Goal: Information Seeking & Learning: Learn about a topic

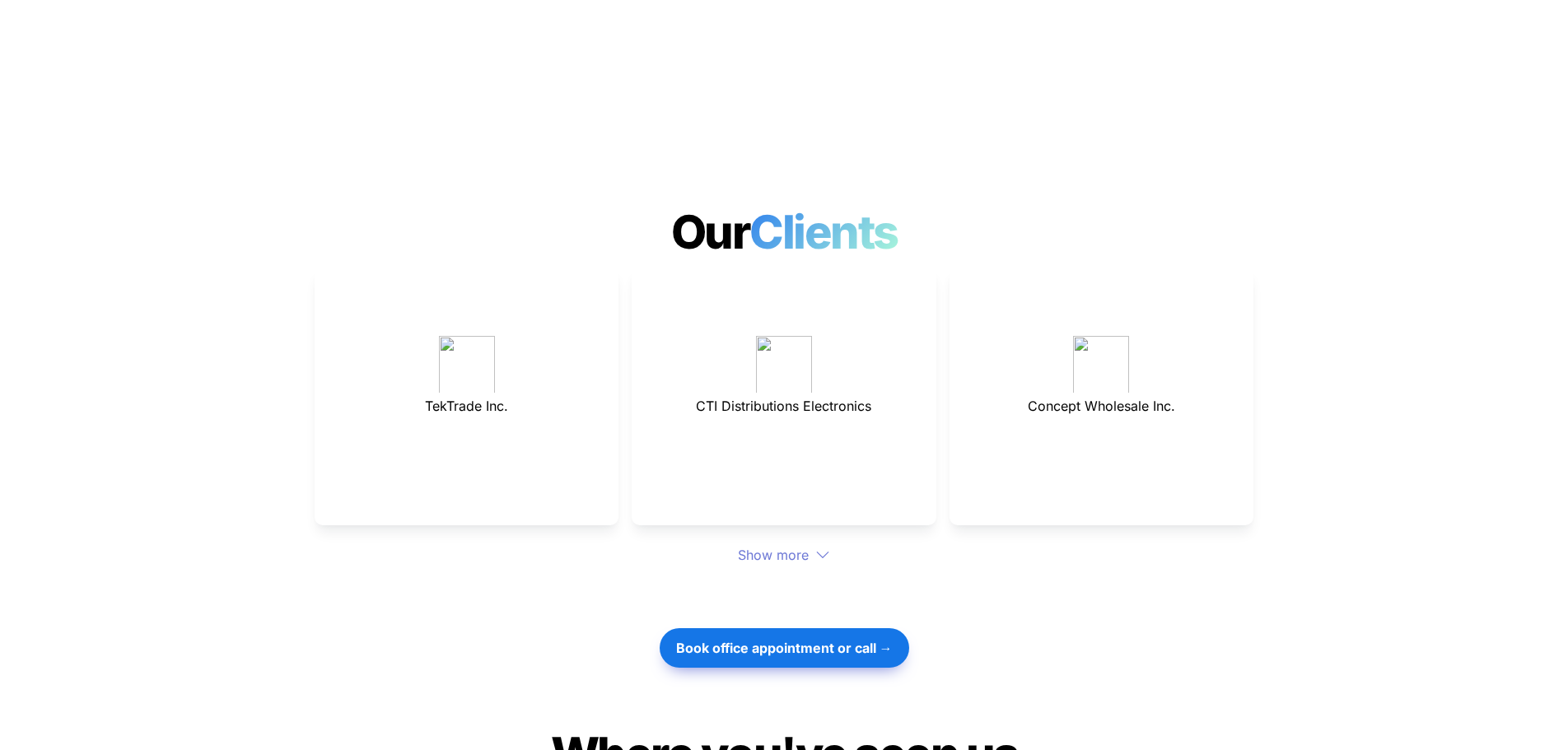
scroll to position [4362, 0]
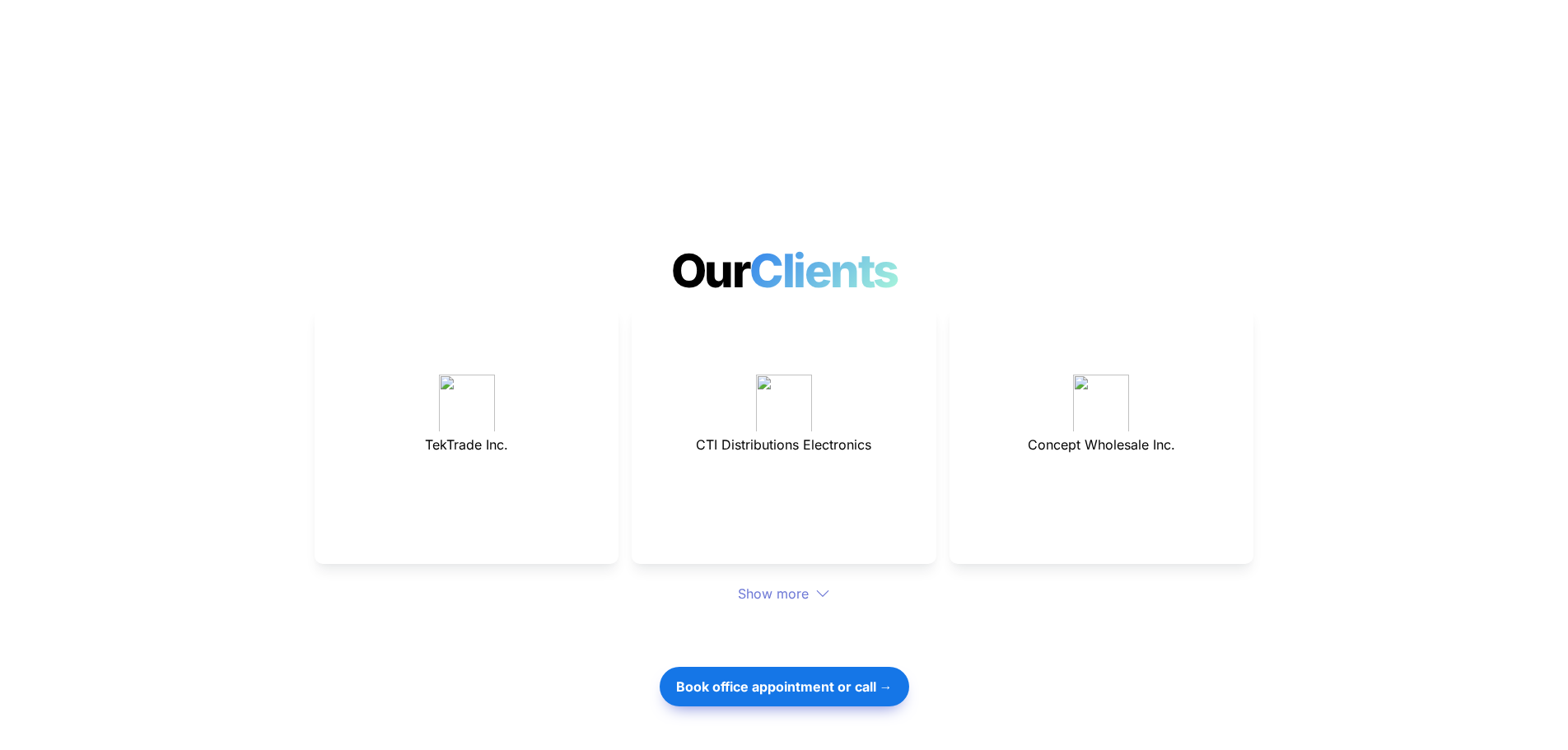
click at [756, 584] on div "Show more" at bounding box center [784, 593] width 939 height 19
click at [816, 537] on div "TekTrade Inc. CTI Distributions Electronics Concept Wholesale Inc. Show more" at bounding box center [784, 454] width 939 height 299
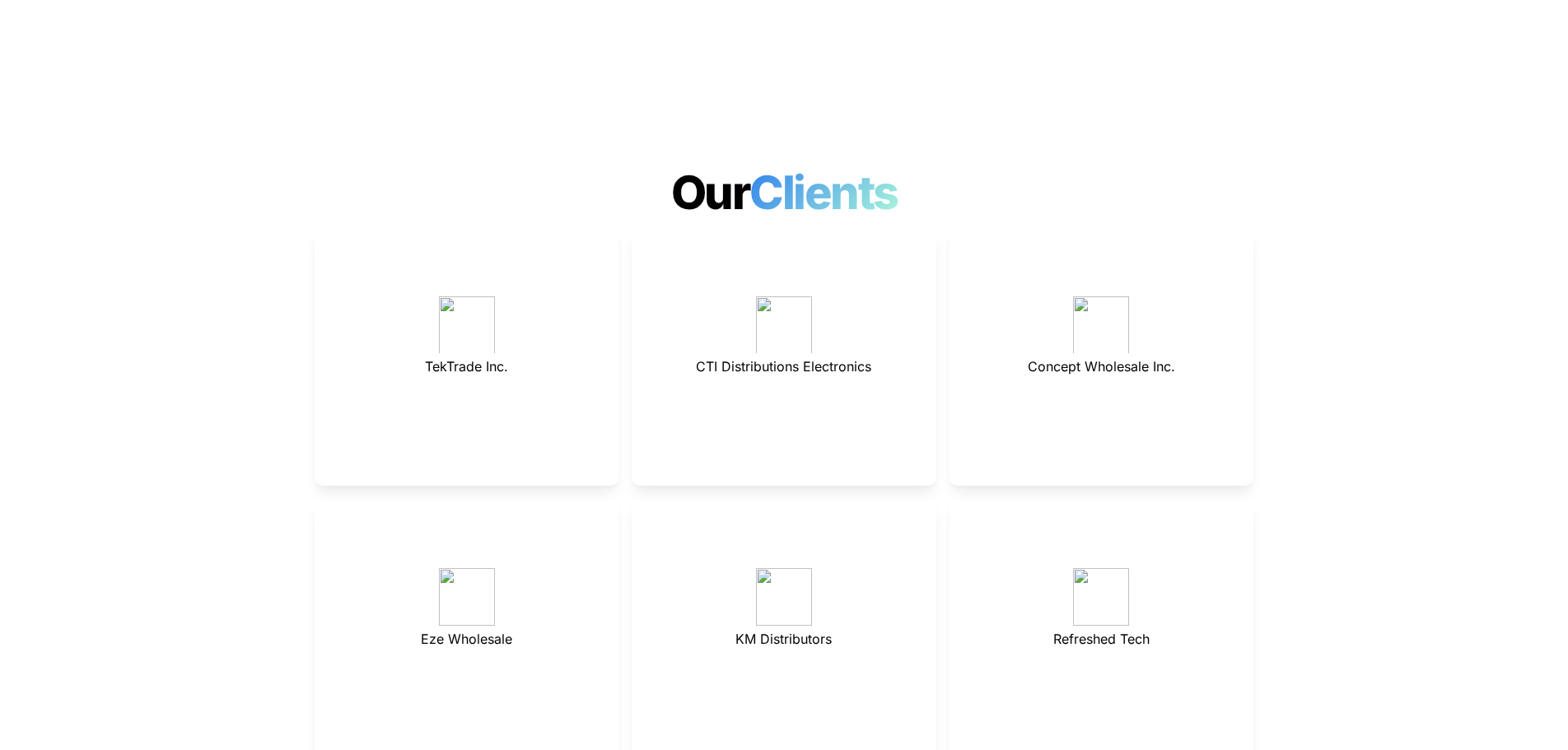
scroll to position [4526, 0]
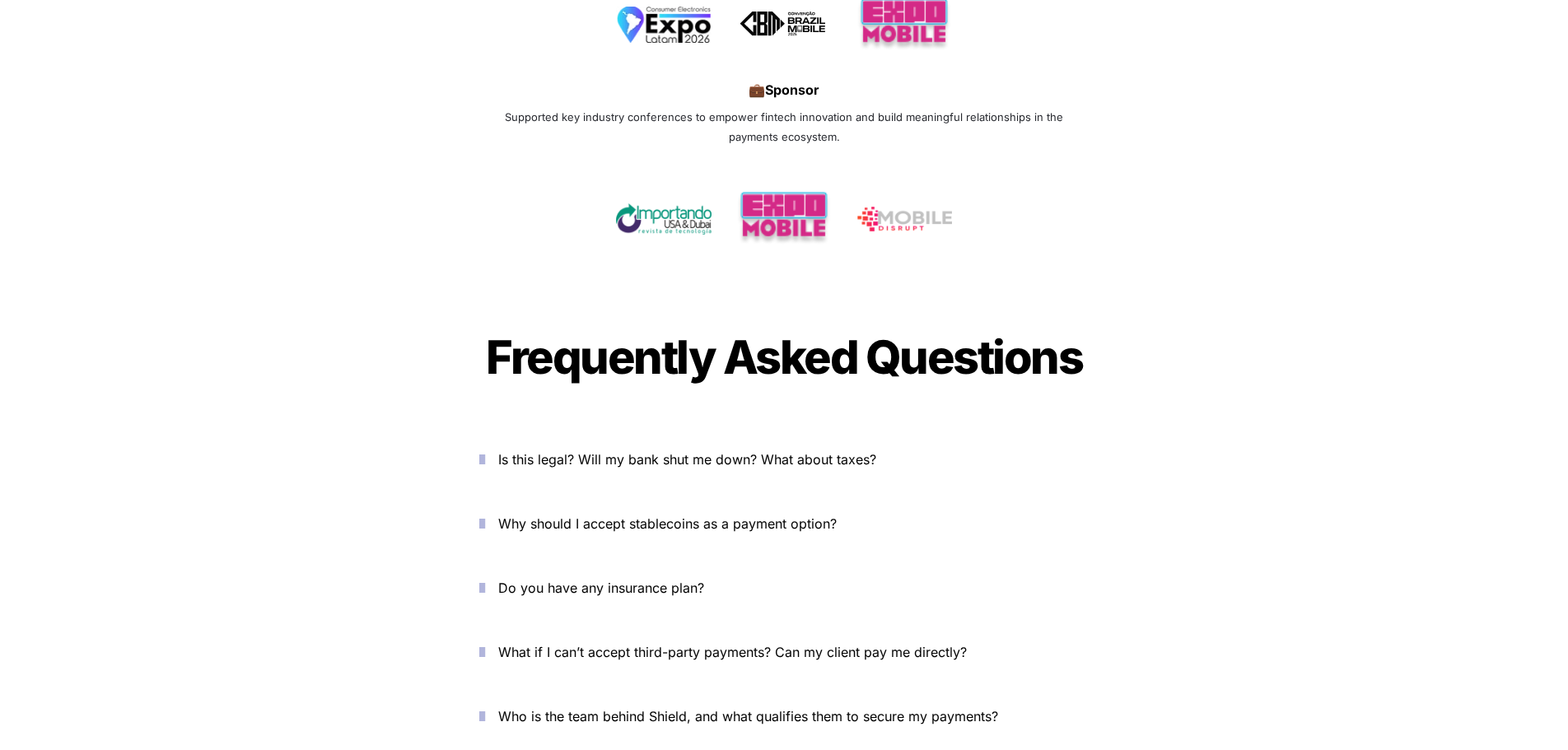
scroll to position [5762, 0]
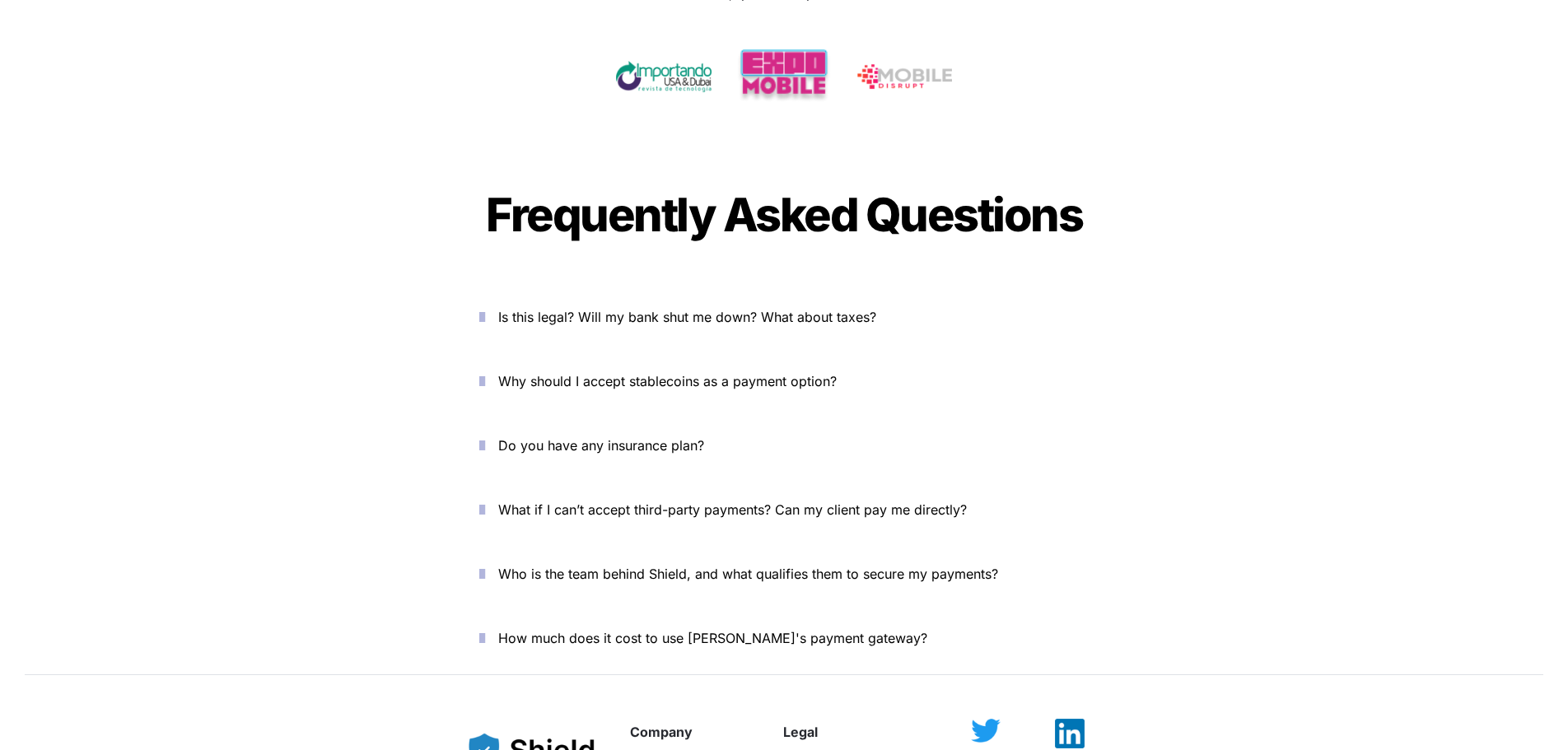
click at [485, 307] on icon "button" at bounding box center [482, 317] width 6 height 19
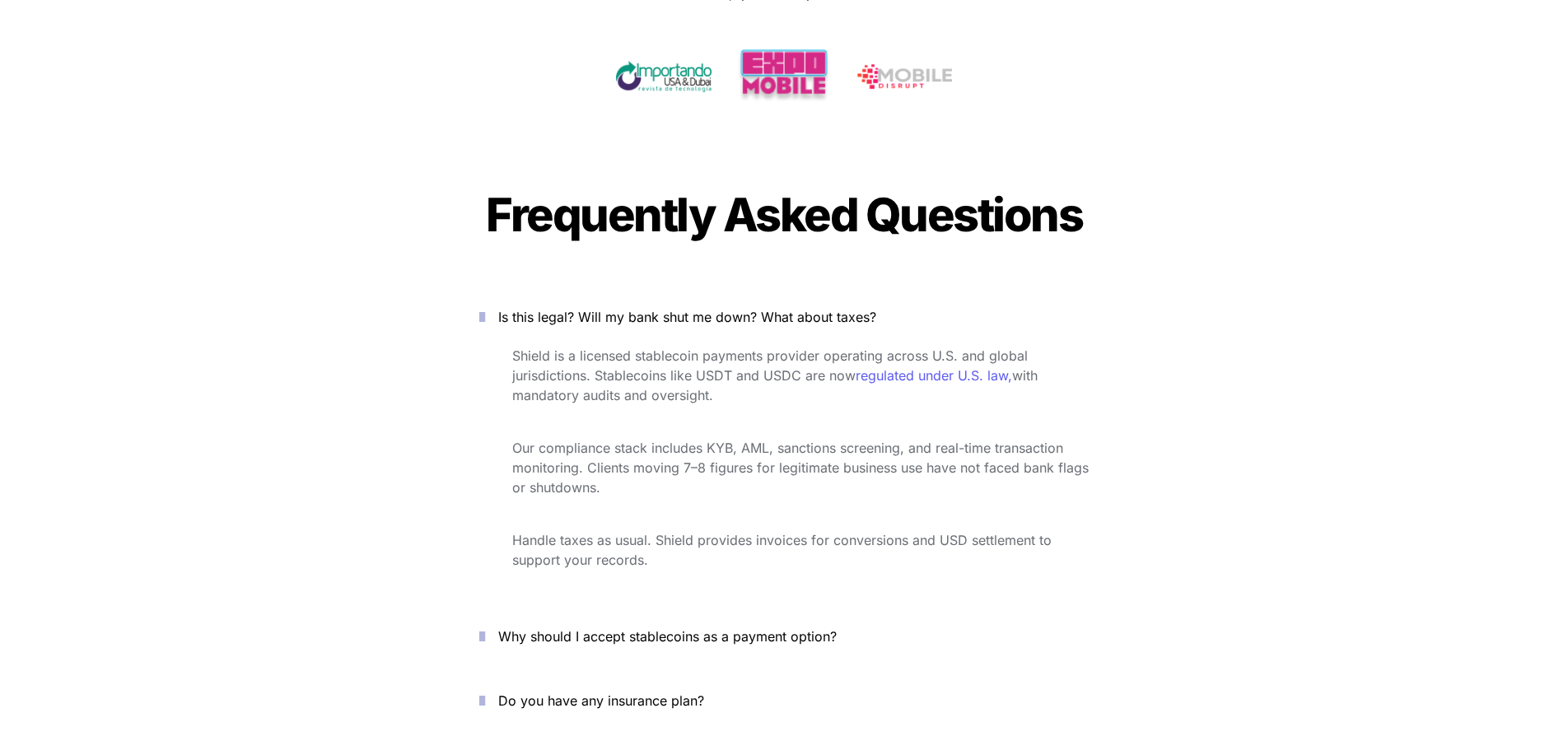
drag, startPoint x: 672, startPoint y: 332, endPoint x: 565, endPoint y: 272, distance: 122.7
click at [565, 292] on div "Is this legal? Will my bank shut me down? What about taxes? Shield is a license…" at bounding box center [784, 445] width 659 height 306
click at [717, 347] on span "Shield is a licensed stablecoin payments provider operating across U.S. and glo…" at bounding box center [772, 365] width 520 height 36
drag, startPoint x: 719, startPoint y: 285, endPoint x: 774, endPoint y: 357, distance: 90.6
click at [774, 357] on div "Is this legal? Will my bank shut me down? What about taxes? Shield is a license…" at bounding box center [784, 445] width 659 height 306
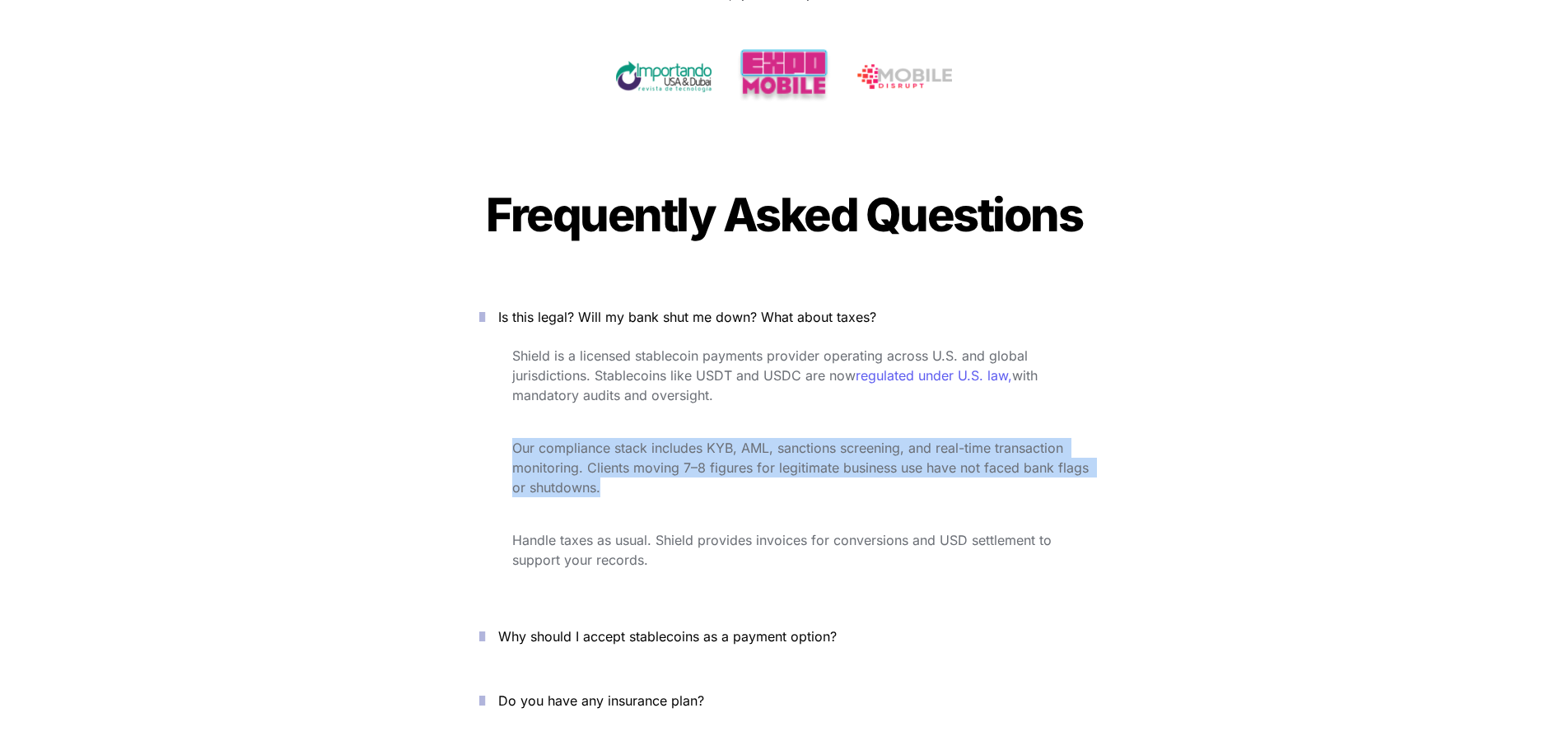
drag, startPoint x: 684, startPoint y: 434, endPoint x: 605, endPoint y: 355, distance: 111.7
click at [605, 357] on div "Shield is a licensed stablecoin payments provider operating across U.S. and glo…" at bounding box center [784, 470] width 659 height 255
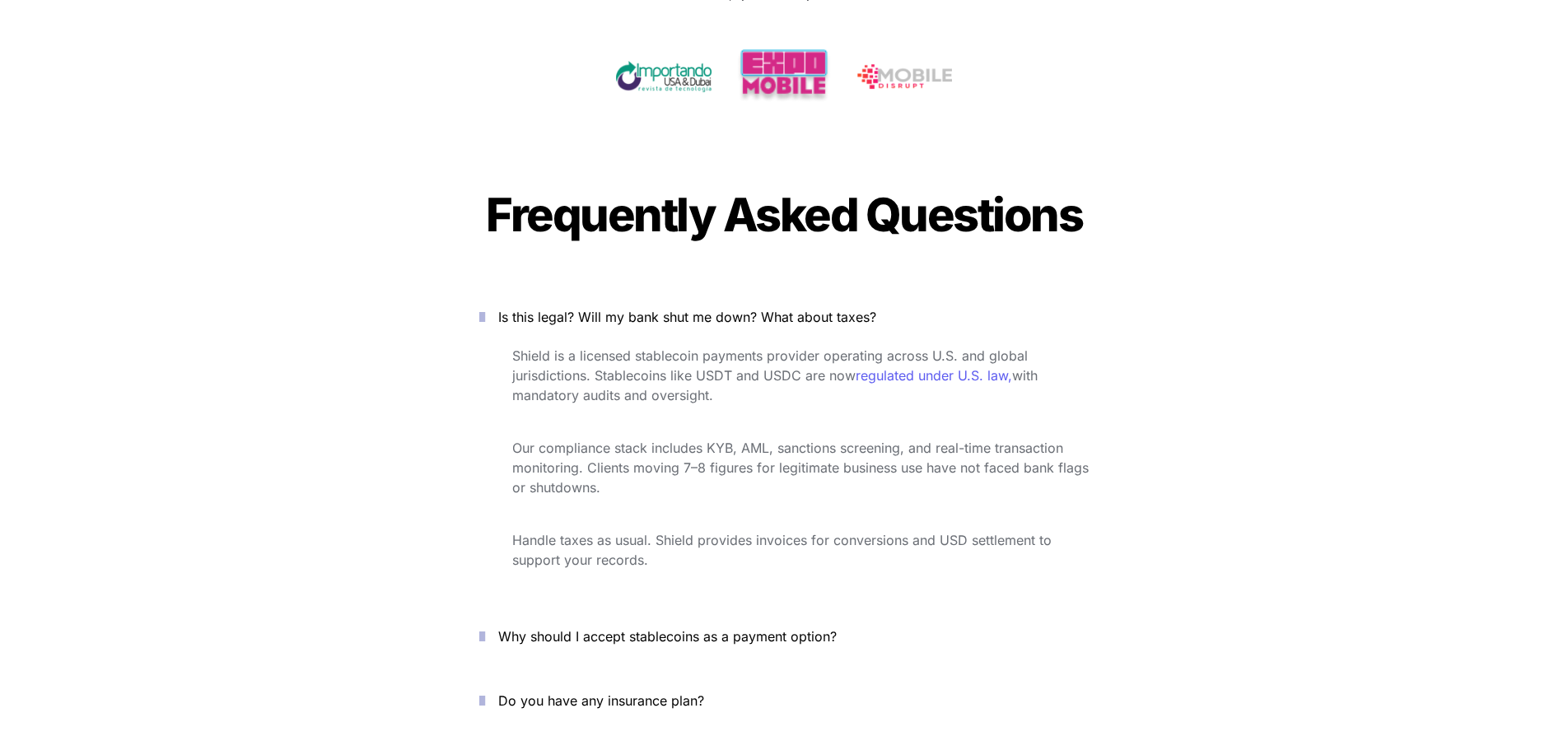
click at [752, 349] on p "Shield is a licensed stablecoin payments provider operating across U.S. and glo…" at bounding box center [800, 375] width 576 height 66
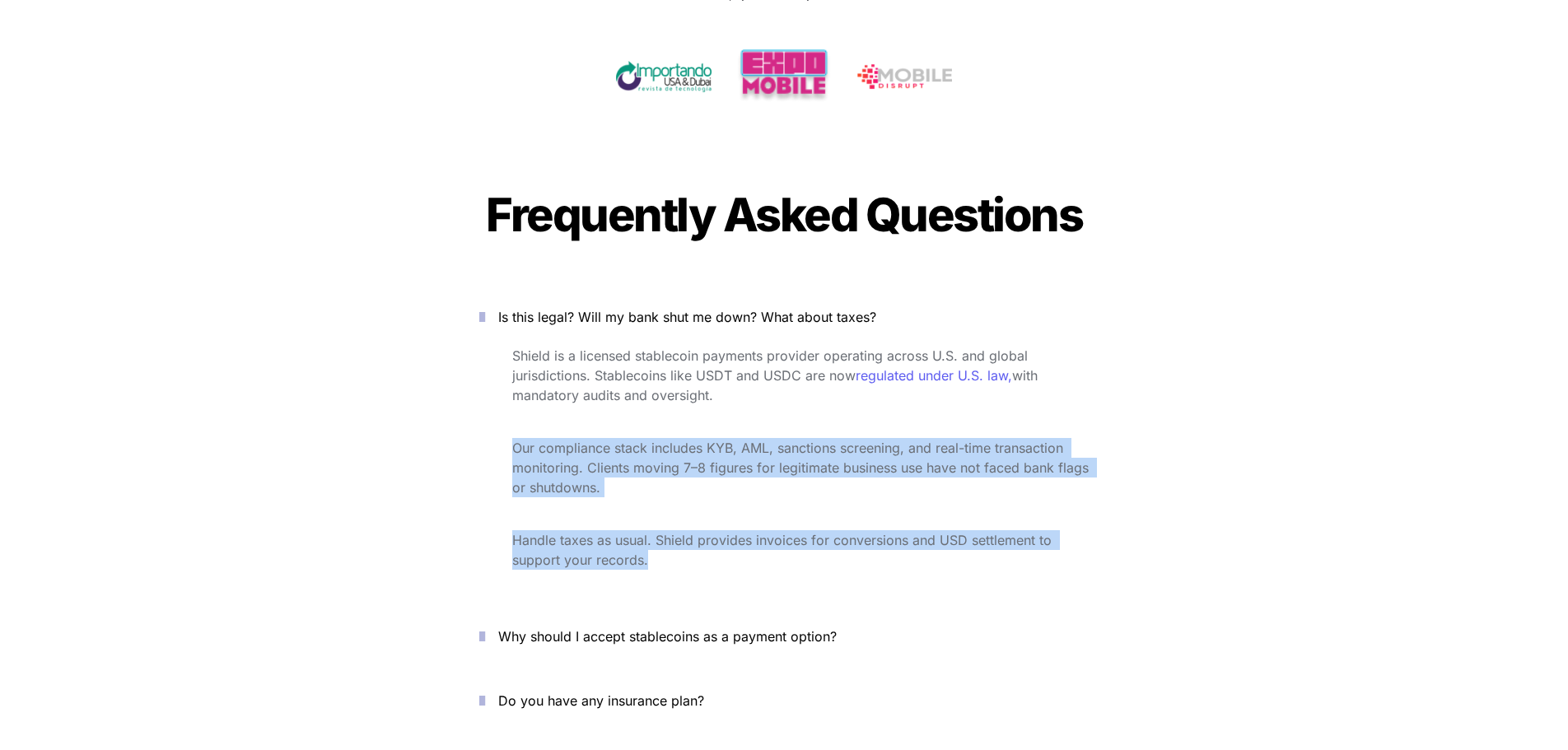
drag, startPoint x: 671, startPoint y: 512, endPoint x: 512, endPoint y: 382, distance: 205.4
click at [512, 382] on div "Shield is a licensed stablecoin payments provider operating across U.S. and glo…" at bounding box center [784, 470] width 659 height 255
click at [623, 440] on span "Our compliance stack includes KYB, AML, sanctions screening, and real-time tran…" at bounding box center [802, 468] width 580 height 56
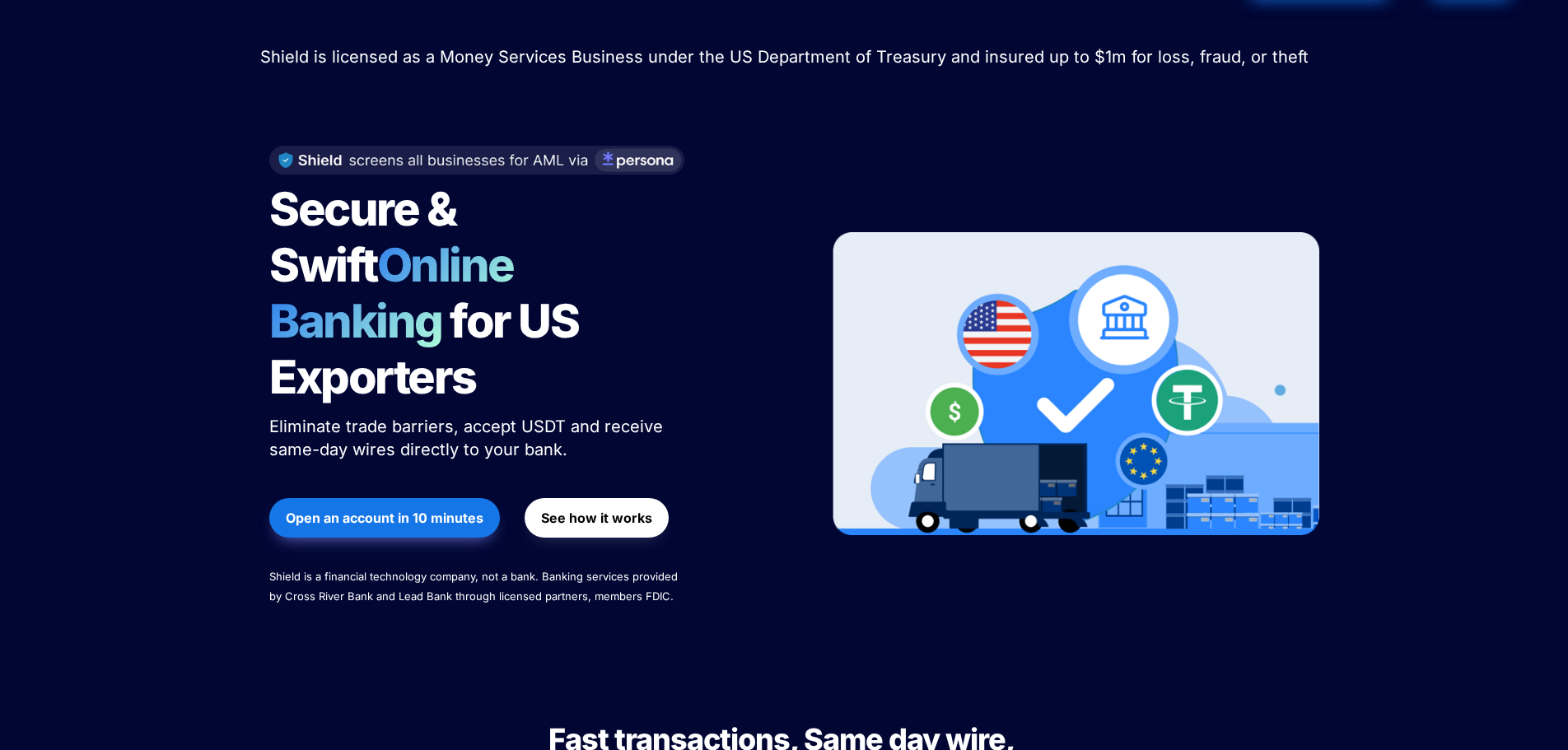
scroll to position [0, 0]
